Goal: Go to known website: Go to known website

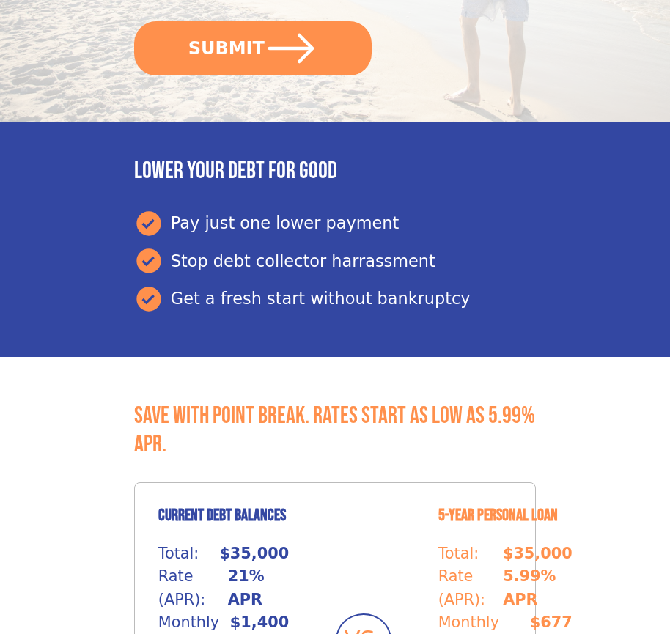
scroll to position [617, 0]
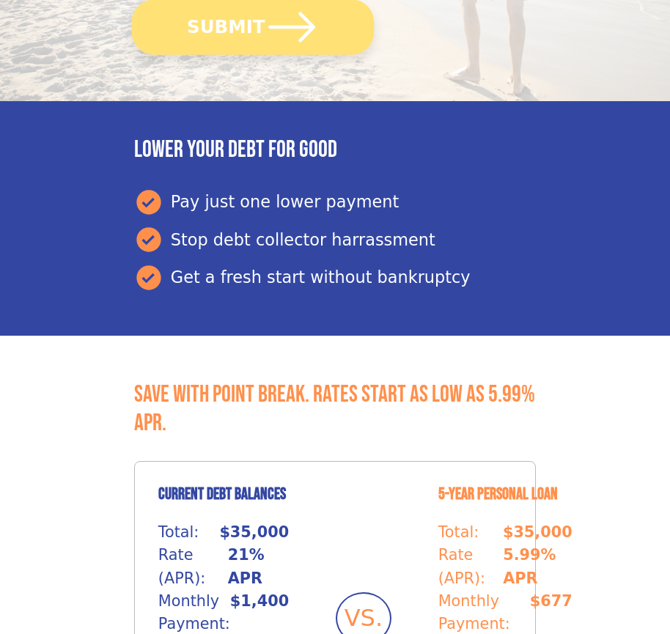
click at [252, 26] on button "SUBMIT" at bounding box center [253, 26] width 242 height 55
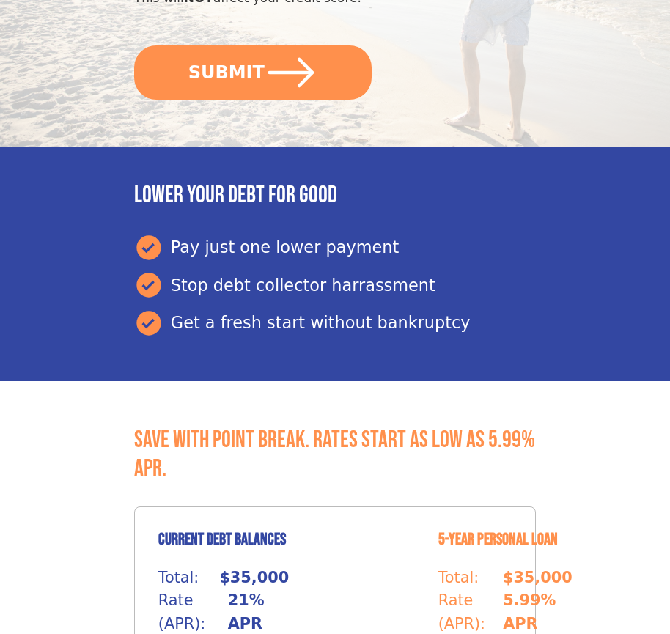
scroll to position [617, 0]
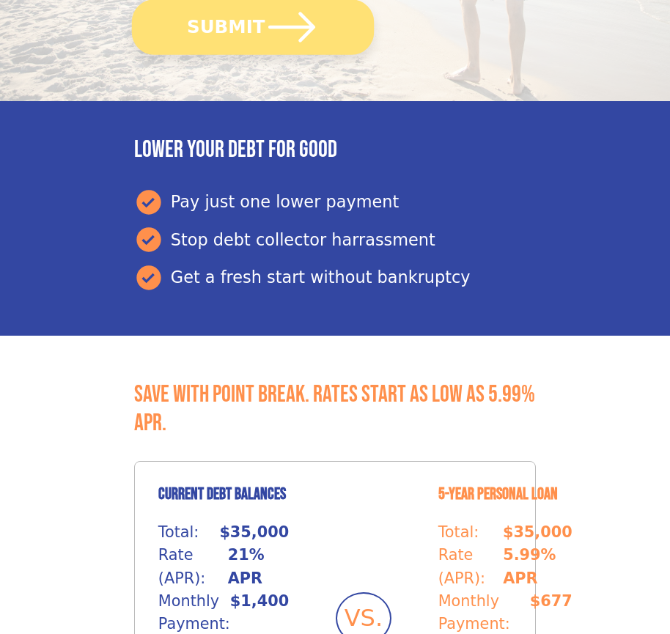
click at [252, 26] on button "SUBMIT" at bounding box center [253, 26] width 242 height 55
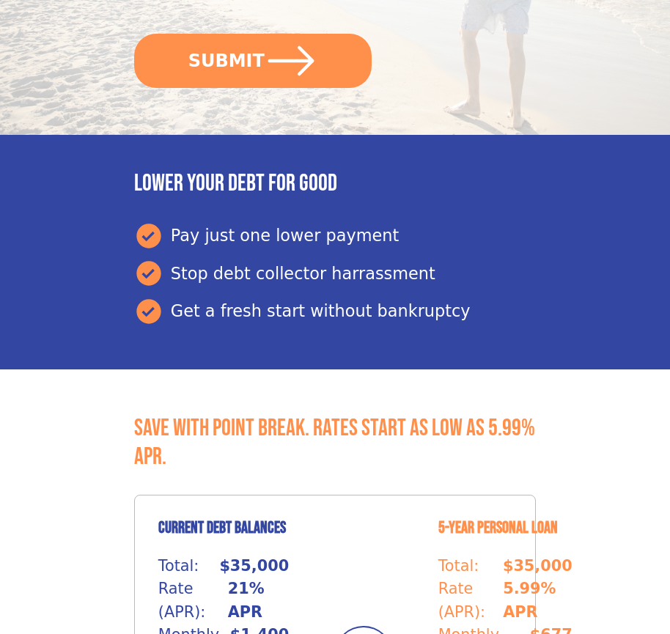
scroll to position [617, 0]
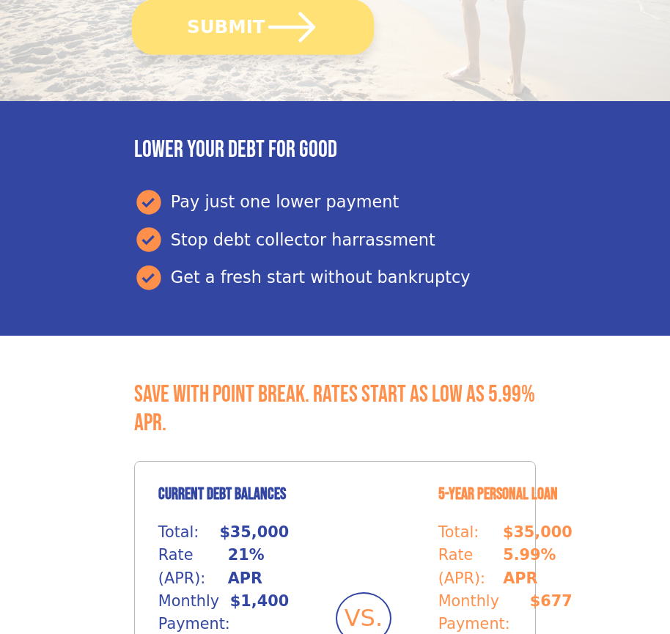
click at [252, 26] on button "SUBMIT" at bounding box center [253, 26] width 242 height 55
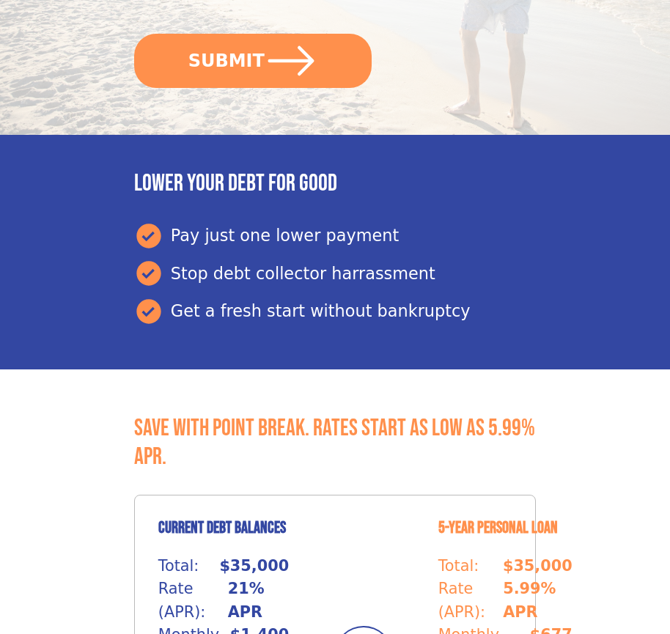
scroll to position [617, 0]
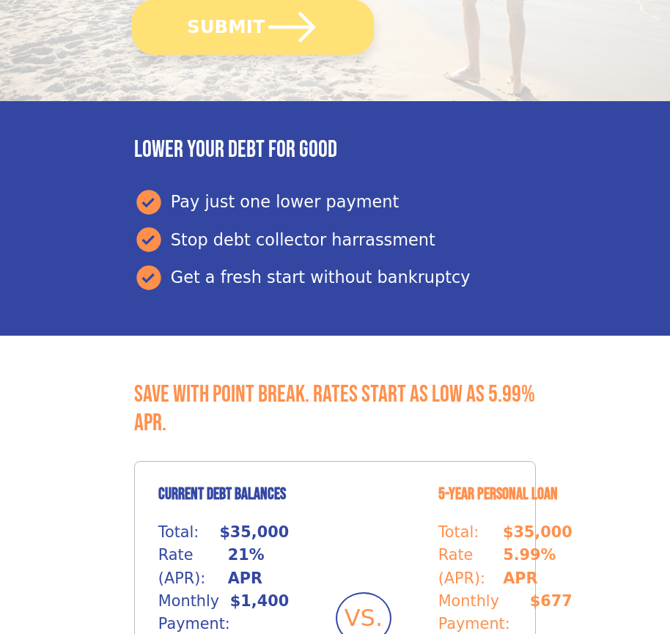
click at [252, 26] on button "SUBMIT" at bounding box center [253, 26] width 242 height 55
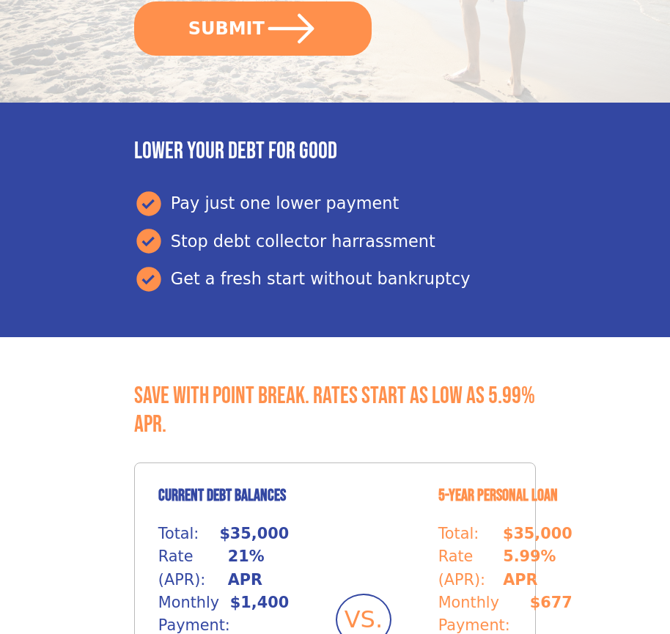
scroll to position [617, 0]
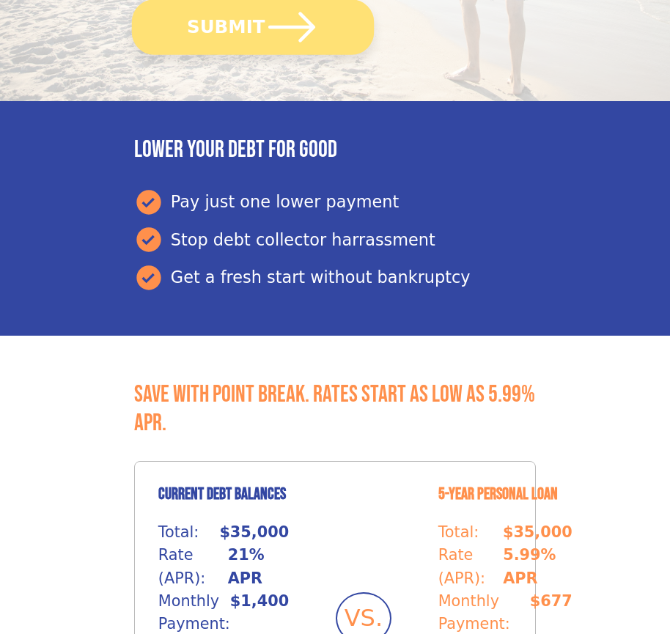
click at [252, 26] on button "SUBMIT" at bounding box center [253, 26] width 242 height 55
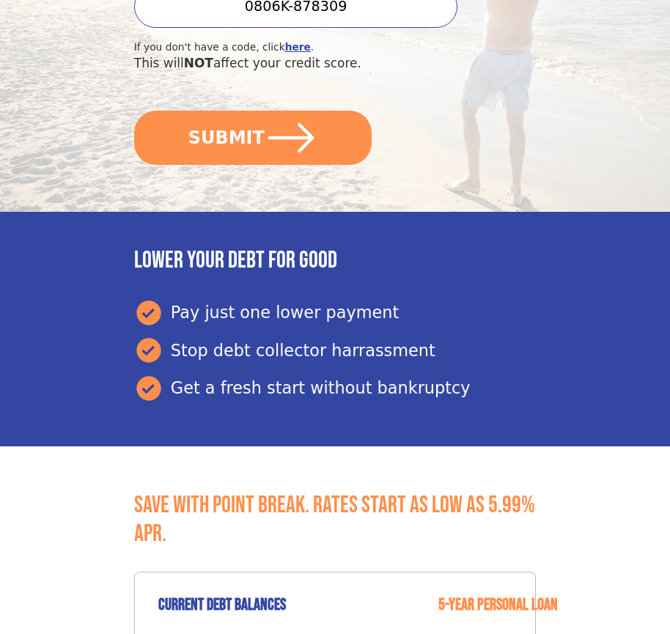
scroll to position [617, 0]
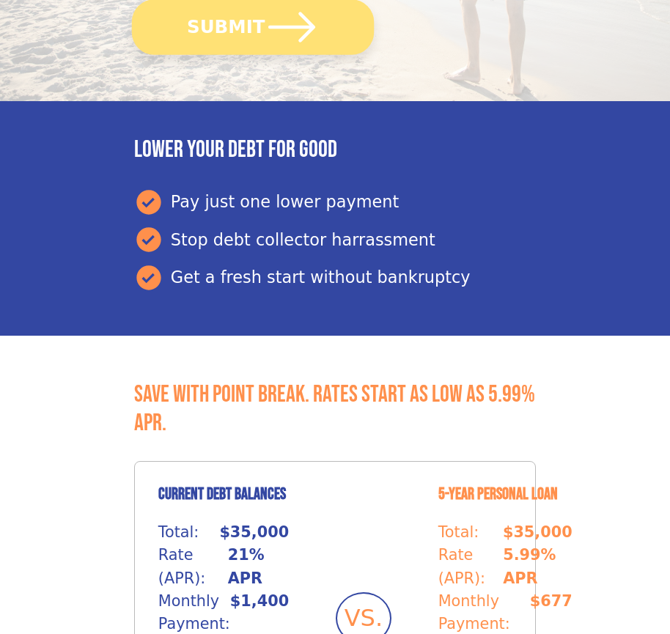
click at [252, 26] on button "SUBMIT" at bounding box center [253, 26] width 242 height 55
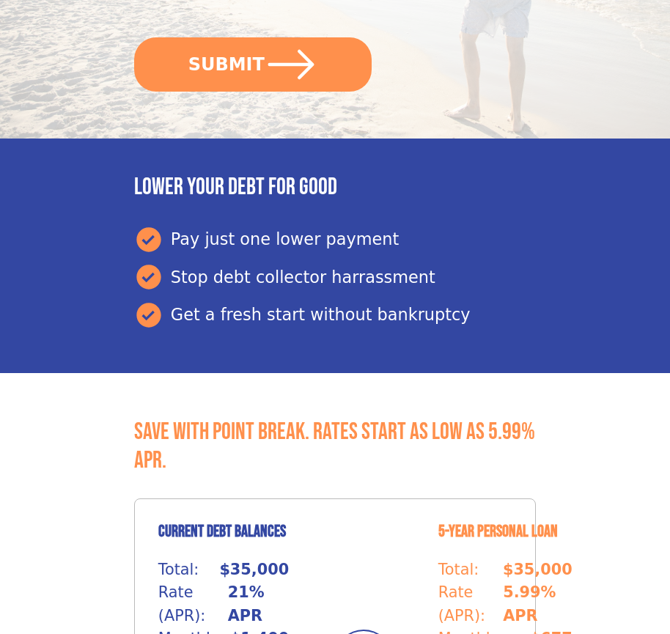
scroll to position [617, 0]
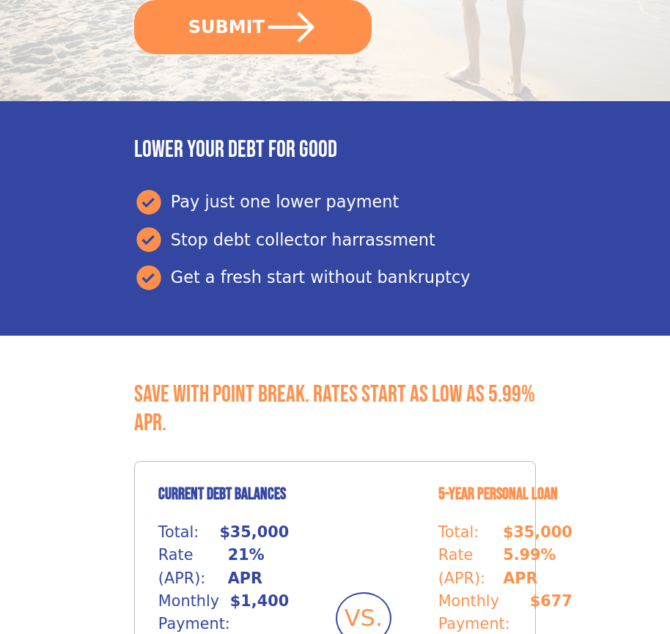
click at [252, 26] on button "SUBMIT" at bounding box center [253, 27] width 238 height 54
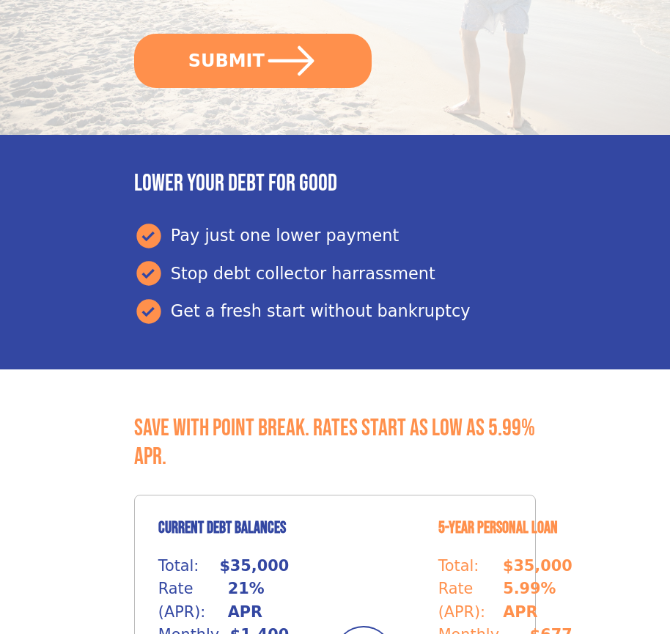
scroll to position [617, 0]
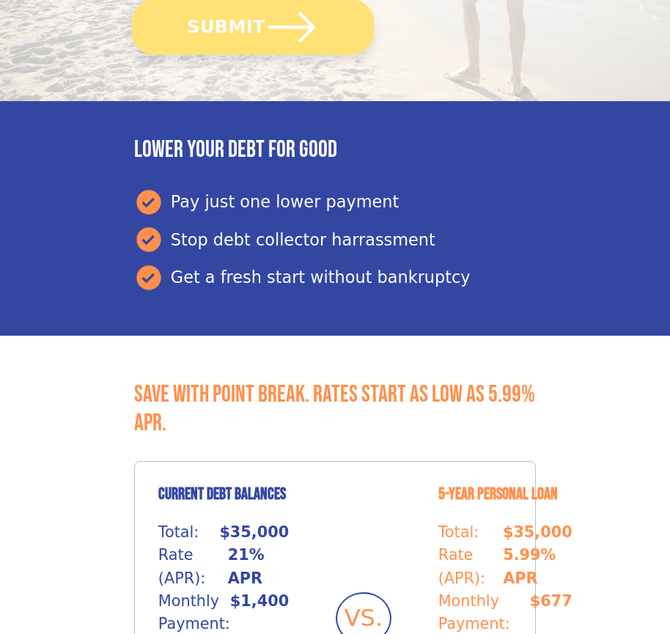
click at [252, 26] on button "SUBMIT" at bounding box center [253, 26] width 242 height 55
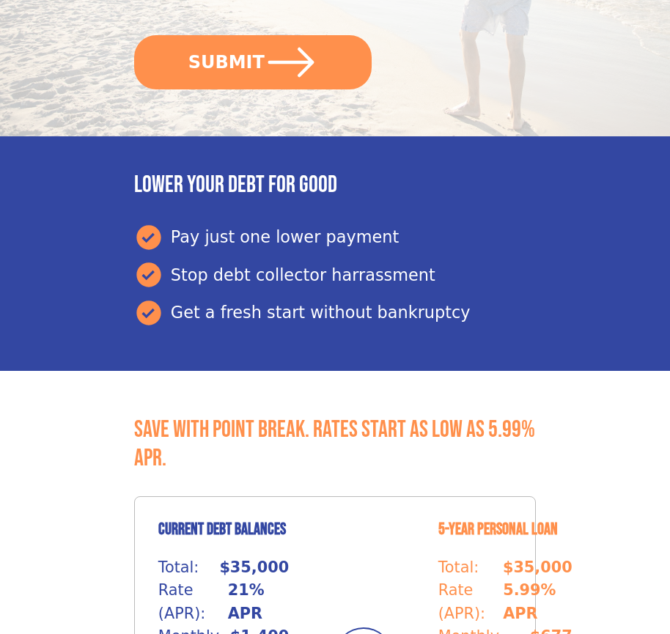
scroll to position [617, 0]
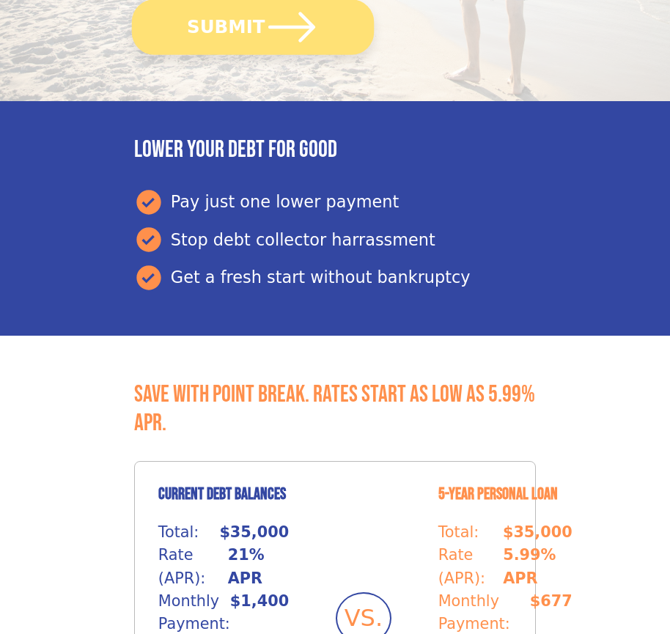
click at [252, 26] on button "SUBMIT" at bounding box center [253, 26] width 242 height 55
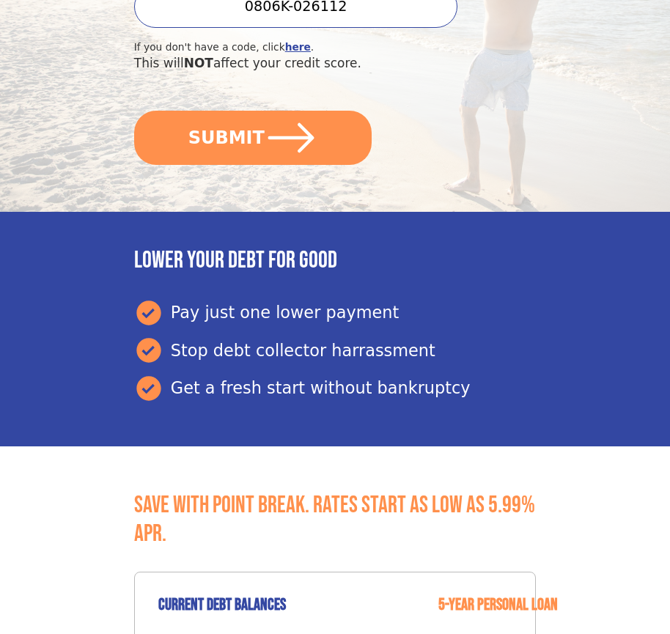
scroll to position [617, 0]
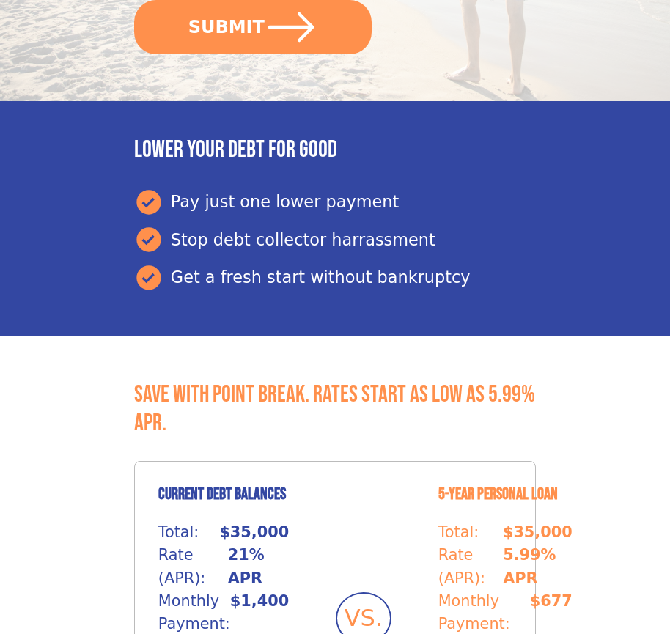
click at [252, 26] on button "SUBMIT" at bounding box center [253, 27] width 238 height 54
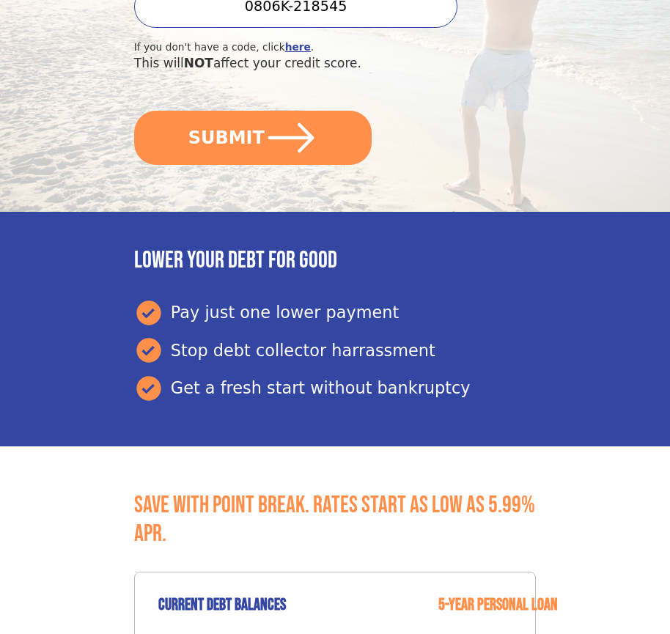
scroll to position [617, 0]
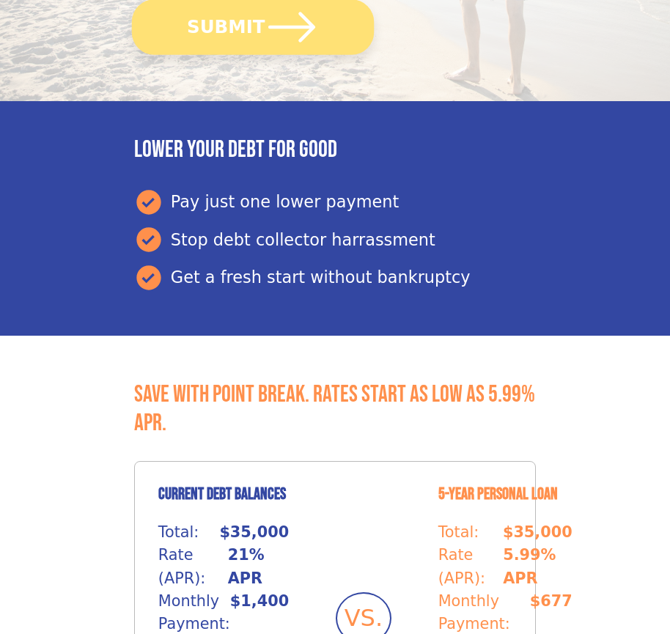
click at [252, 26] on button "SUBMIT" at bounding box center [253, 26] width 242 height 55
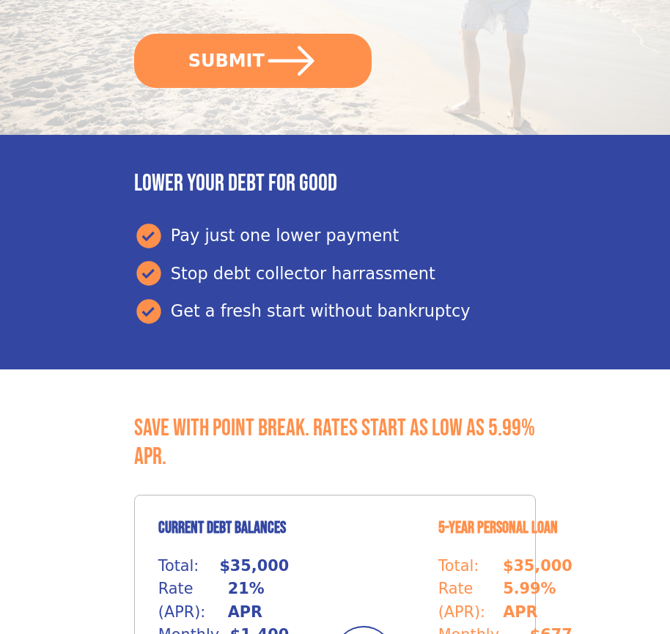
scroll to position [617, 0]
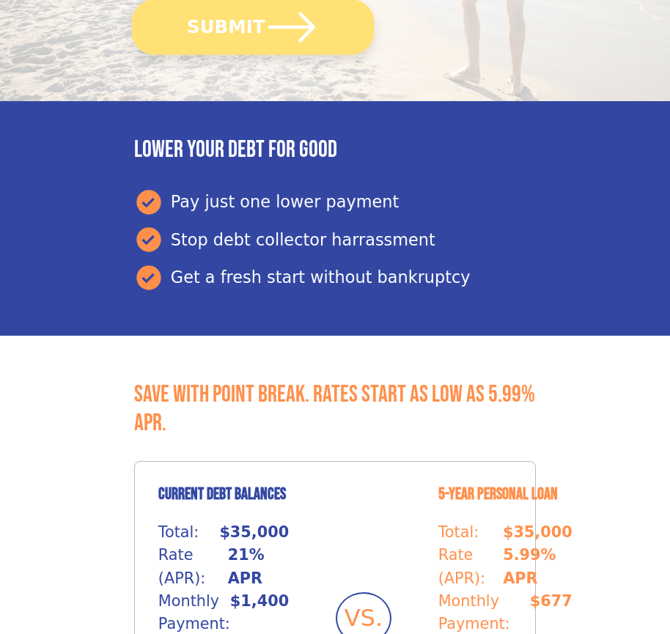
click at [252, 26] on button "SUBMIT" at bounding box center [253, 26] width 242 height 55
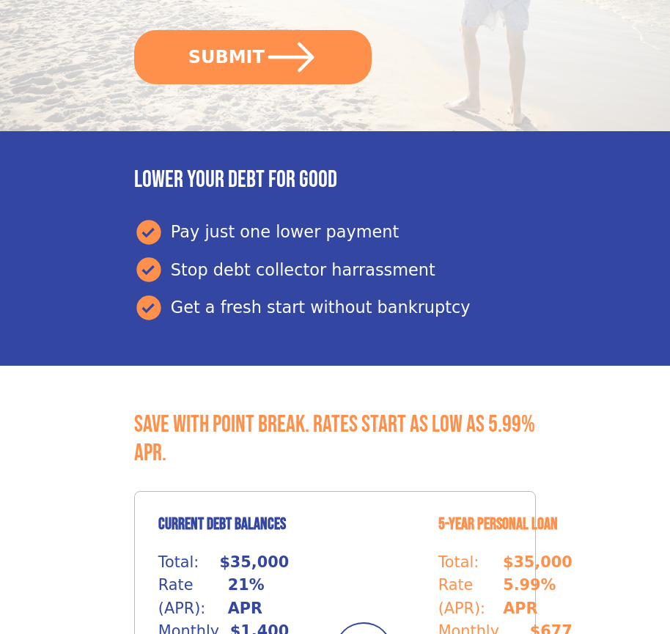
scroll to position [617, 0]
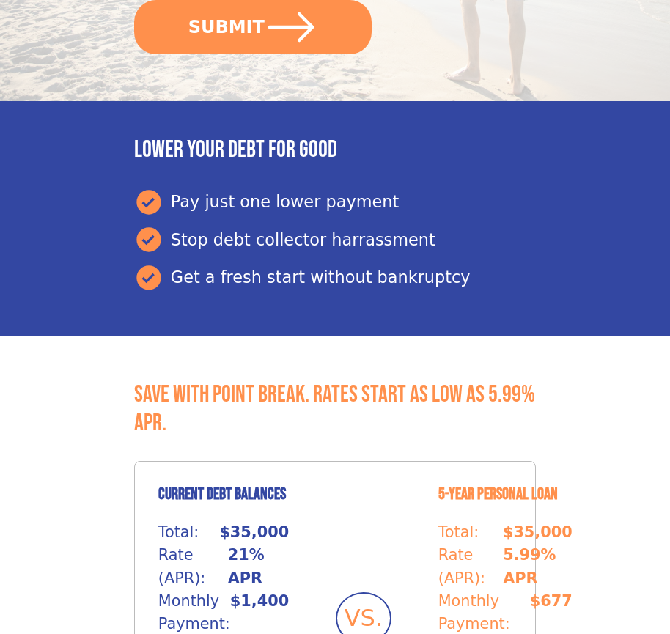
click at [252, 26] on button "SUBMIT" at bounding box center [253, 27] width 238 height 54
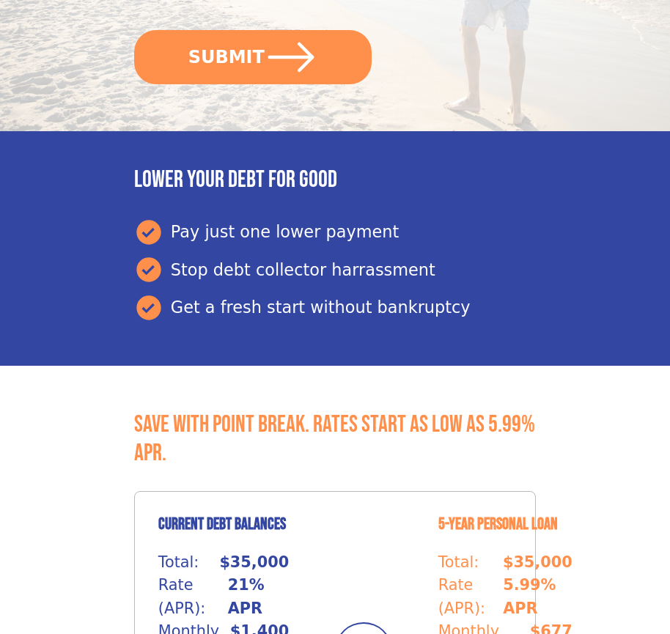
scroll to position [617, 0]
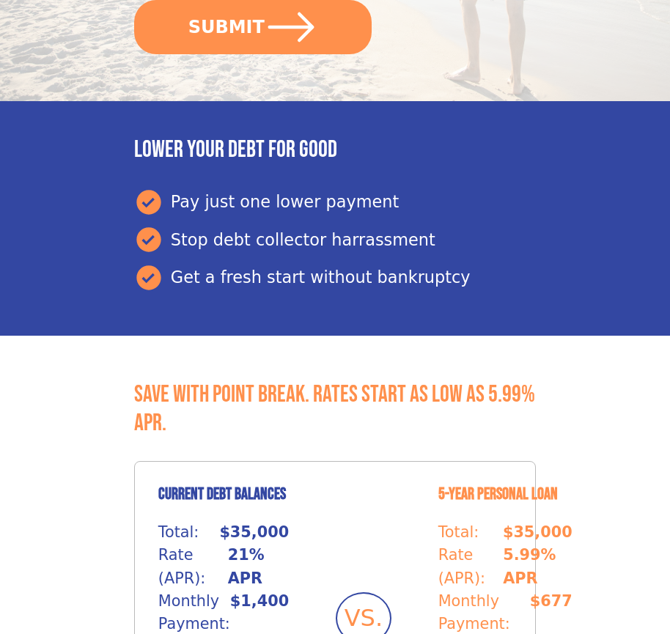
click at [252, 26] on button "SUBMIT" at bounding box center [253, 27] width 238 height 54
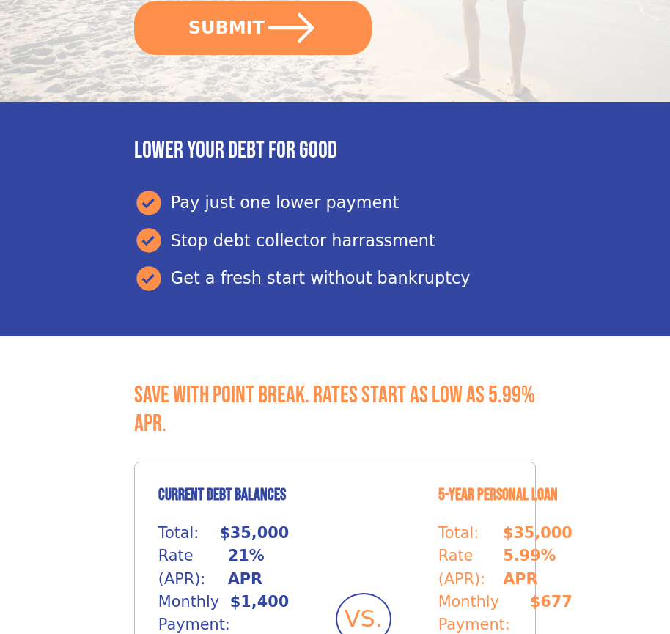
scroll to position [617, 0]
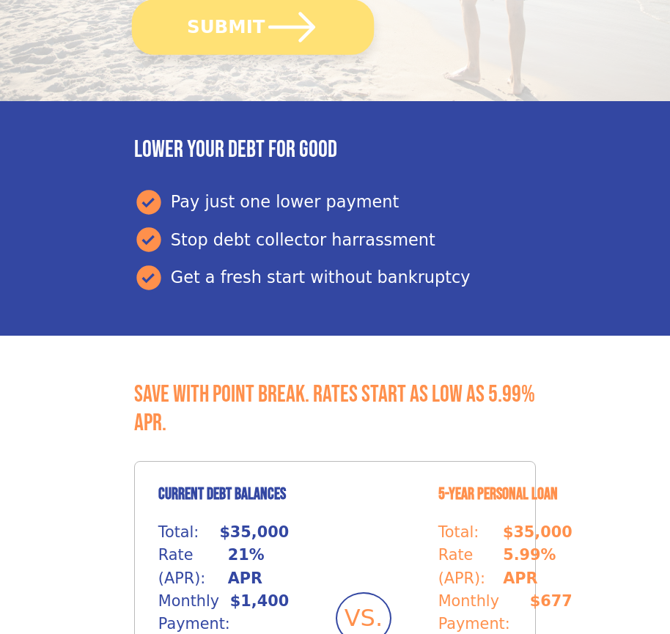
click at [252, 26] on button "SUBMIT" at bounding box center [253, 26] width 242 height 55
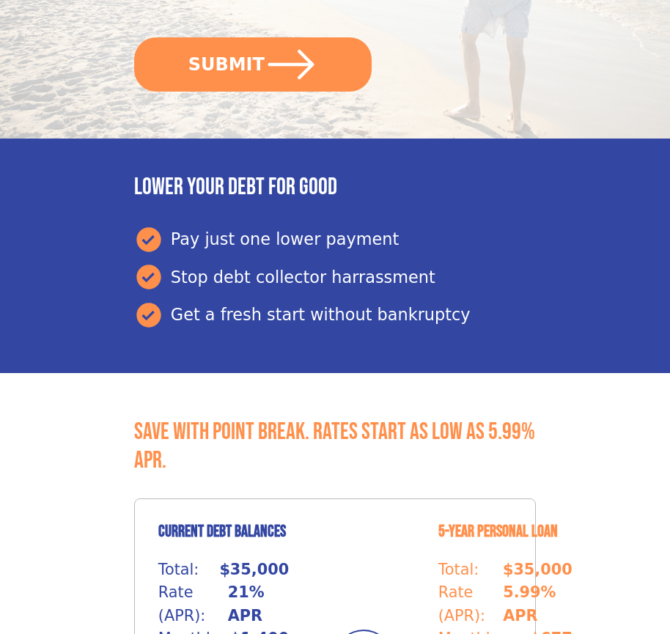
scroll to position [617, 0]
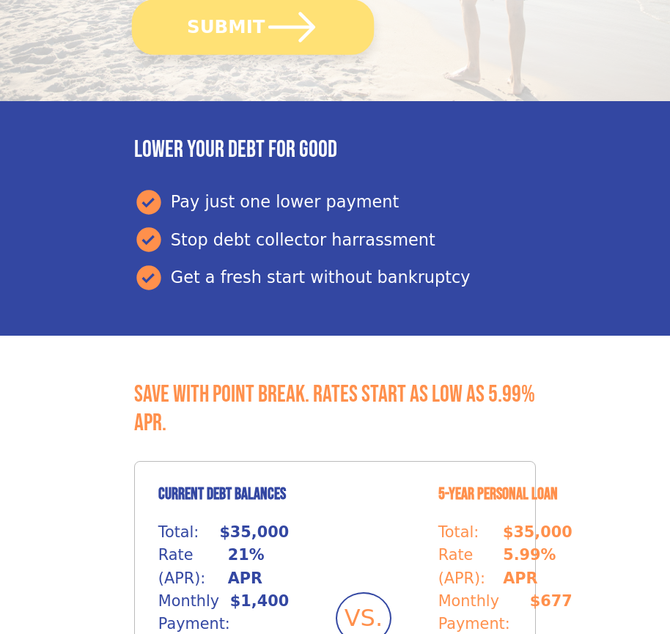
click at [252, 26] on button "SUBMIT" at bounding box center [253, 26] width 242 height 55
